Goal: Navigation & Orientation: Go to known website

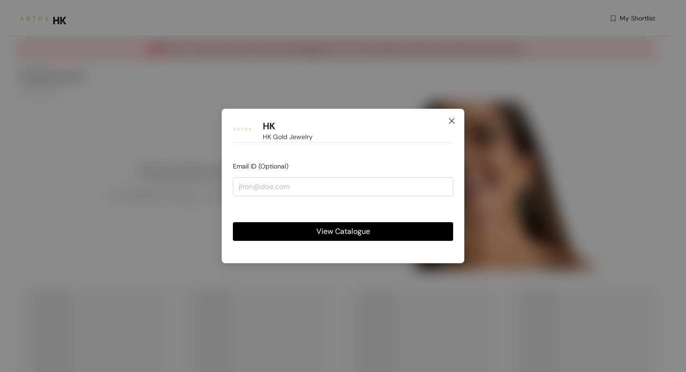
click at [454, 119] on icon "close" at bounding box center [451, 120] width 7 height 7
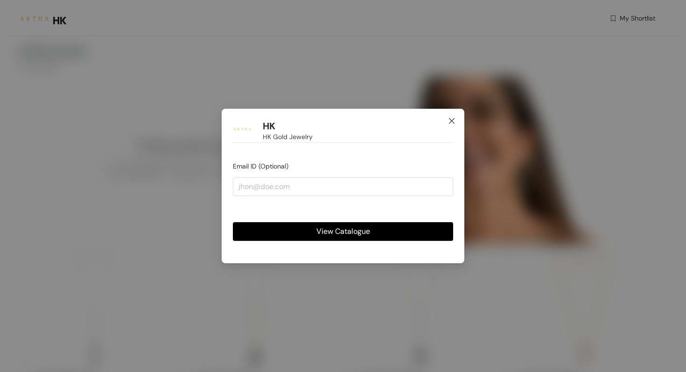
click at [450, 118] on icon "close" at bounding box center [451, 120] width 7 height 7
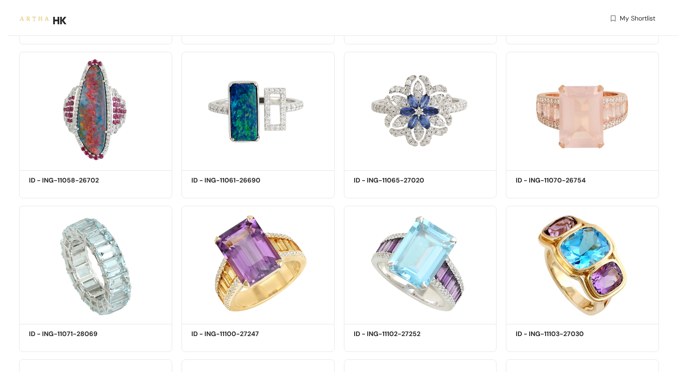
scroll to position [4832, 0]
